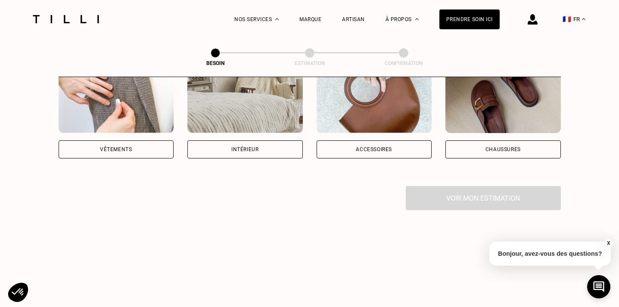
scroll to position [196, 0]
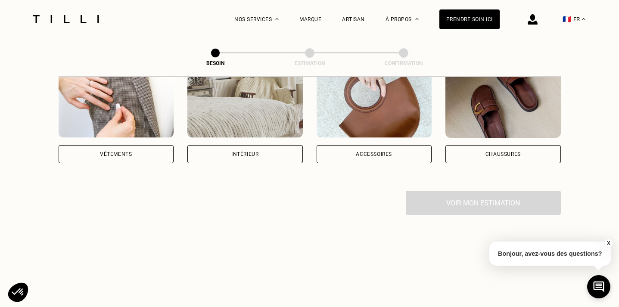
click at [343, 145] on div "Accessoires" at bounding box center [374, 154] width 115 height 18
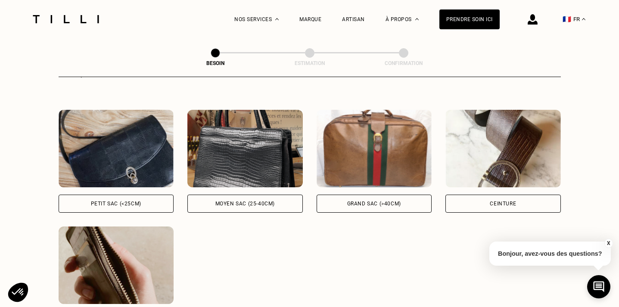
scroll to position [380, 0]
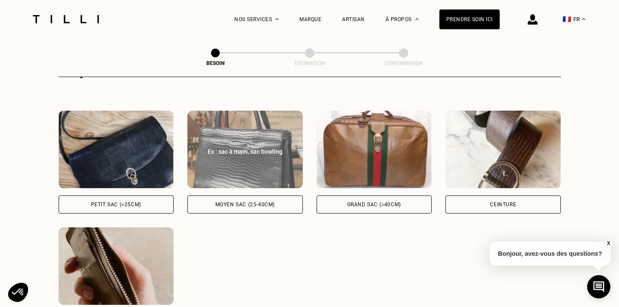
click at [250, 202] on div "Moyen sac (25-40cm)" at bounding box center [244, 204] width 59 height 5
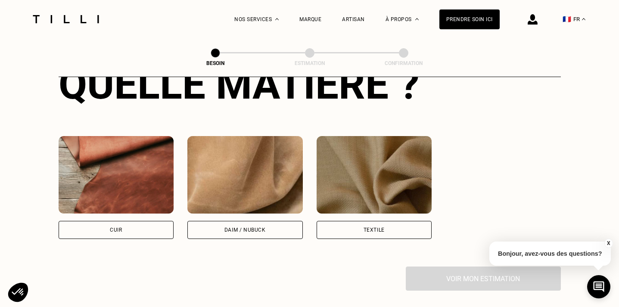
scroll to position [709, 0]
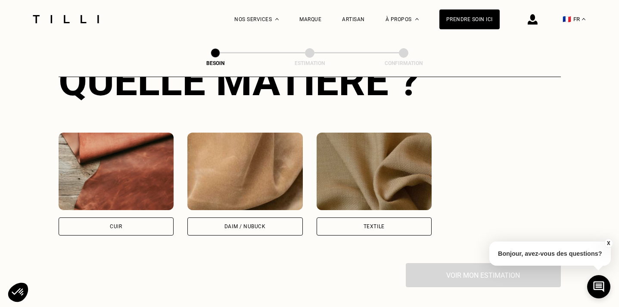
click at [156, 218] on div "Cuir" at bounding box center [116, 227] width 115 height 18
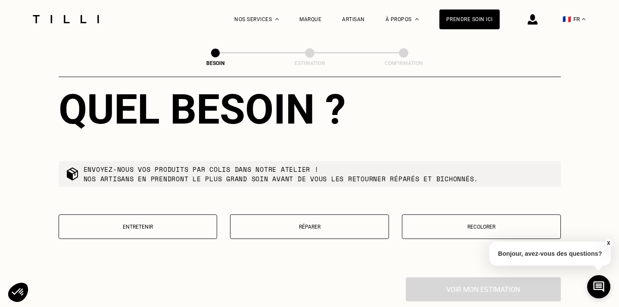
scroll to position [914, 0]
click at [142, 220] on button "Entretenir" at bounding box center [138, 227] width 159 height 25
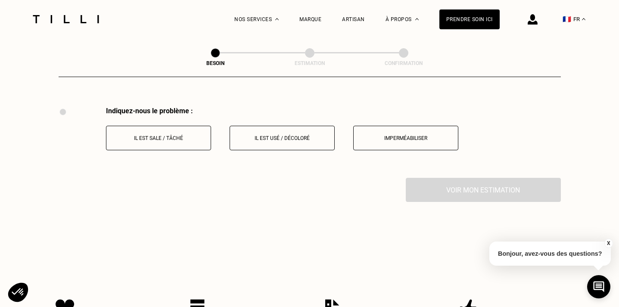
scroll to position [1097, 0]
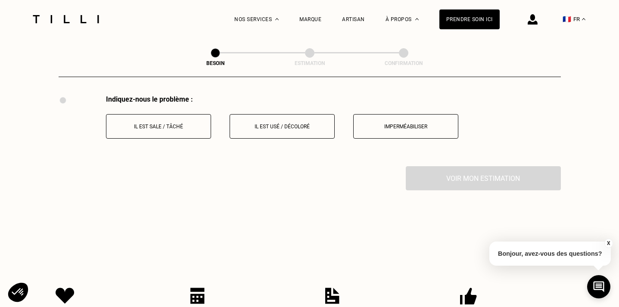
click at [286, 122] on button "Il est usé / décoloré" at bounding box center [282, 126] width 105 height 25
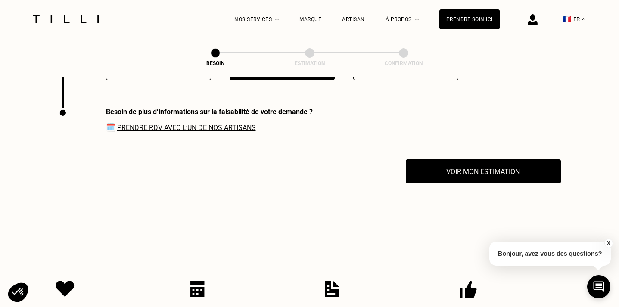
scroll to position [1156, 0]
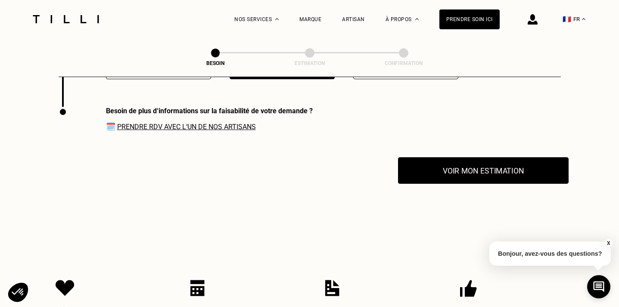
click at [428, 167] on button "Voir mon estimation" at bounding box center [483, 170] width 171 height 27
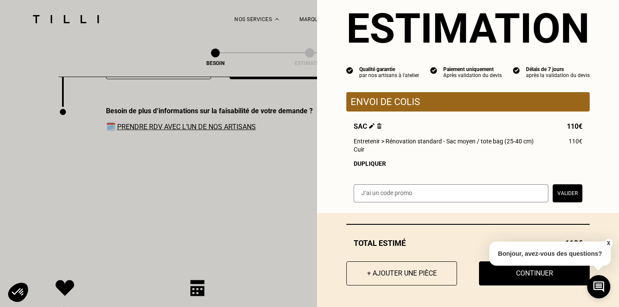
scroll to position [23, 0]
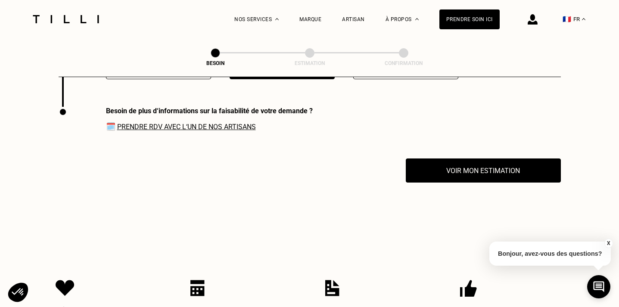
click at [198, 123] on link "Prendre RDV avec l‘un de nos artisans" at bounding box center [186, 127] width 139 height 8
click at [400, 71] on span "Nos boutiques" at bounding box center [412, 72] width 39 height 6
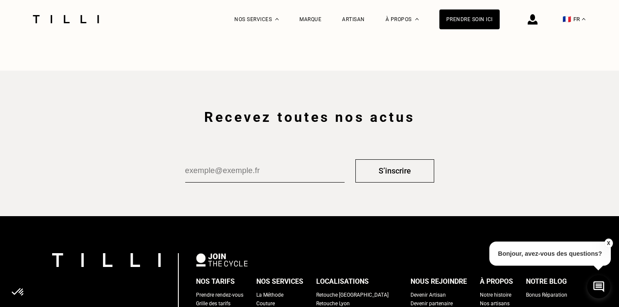
scroll to position [1417, 0]
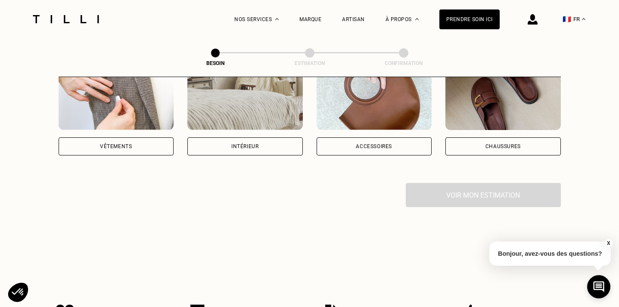
scroll to position [204, 0]
click at [361, 144] on div "Accessoires" at bounding box center [374, 146] width 36 height 5
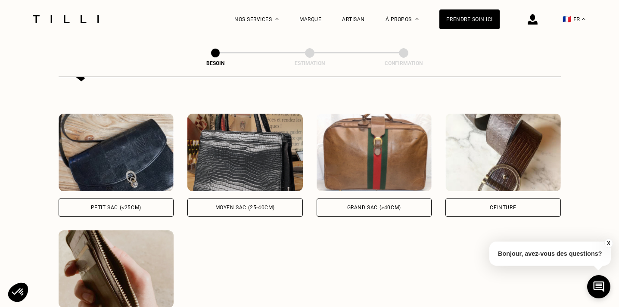
scroll to position [377, 0]
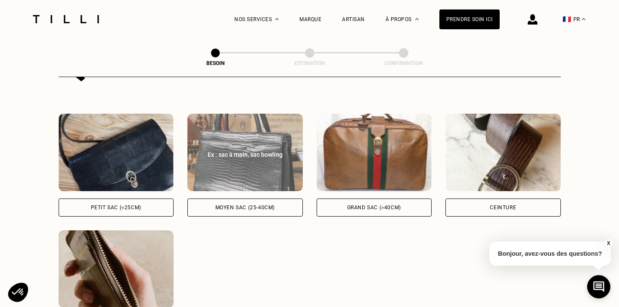
click at [253, 205] on div "Moyen sac (25-40cm)" at bounding box center [244, 207] width 59 height 5
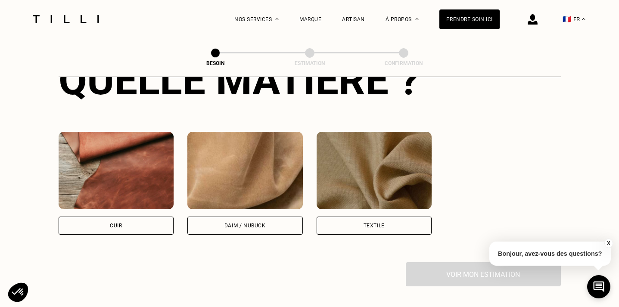
scroll to position [711, 0]
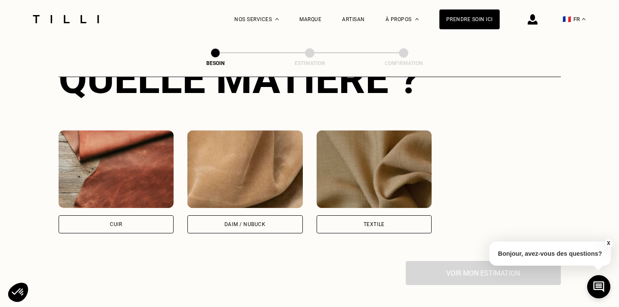
click at [152, 215] on div "Cuir" at bounding box center [116, 224] width 115 height 18
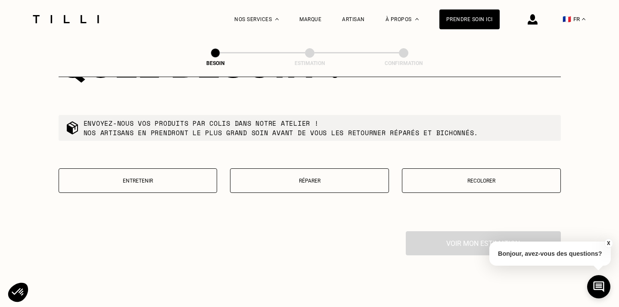
scroll to position [961, 0]
click at [144, 175] on button "Entretenir" at bounding box center [138, 180] width 159 height 25
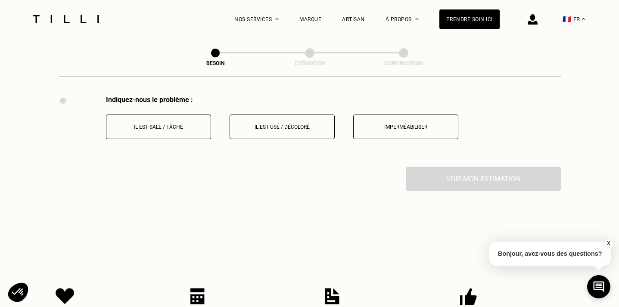
scroll to position [1105, 0]
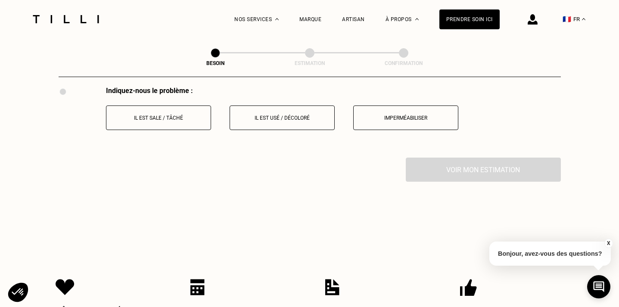
click at [270, 106] on button "Il est usé / décoloré" at bounding box center [282, 118] width 105 height 25
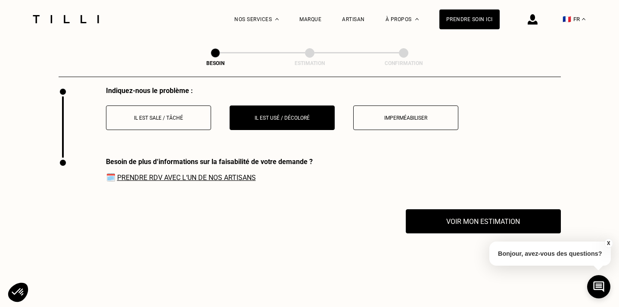
scroll to position [1156, 0]
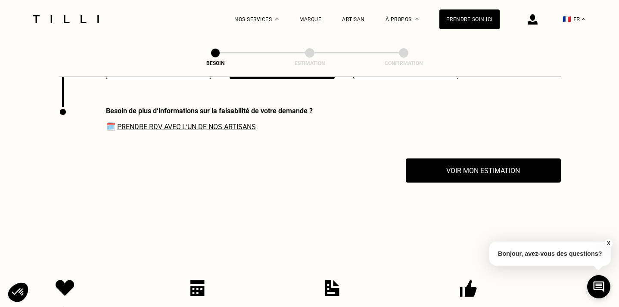
click at [221, 123] on link "Prendre RDV avec l‘un de nos artisans" at bounding box center [186, 127] width 139 height 8
